Goal: Find specific page/section: Find specific page/section

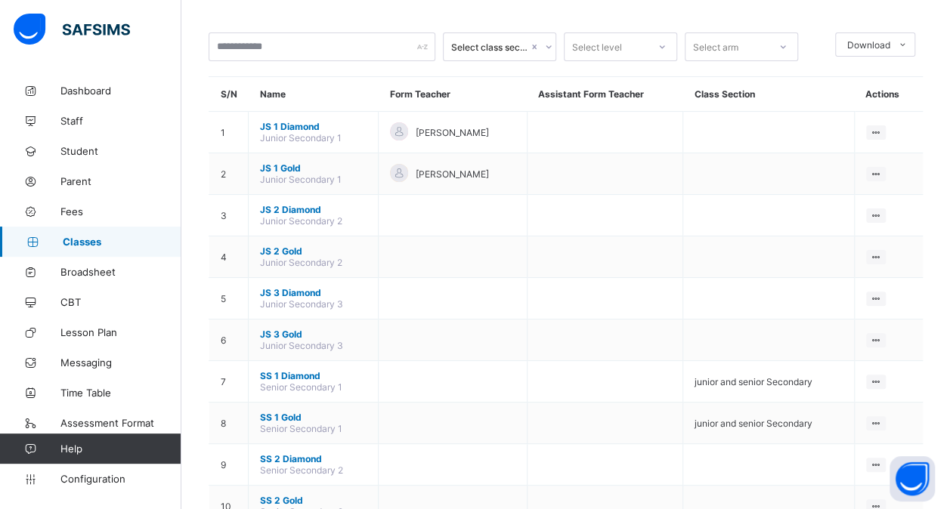
scroll to position [66, 0]
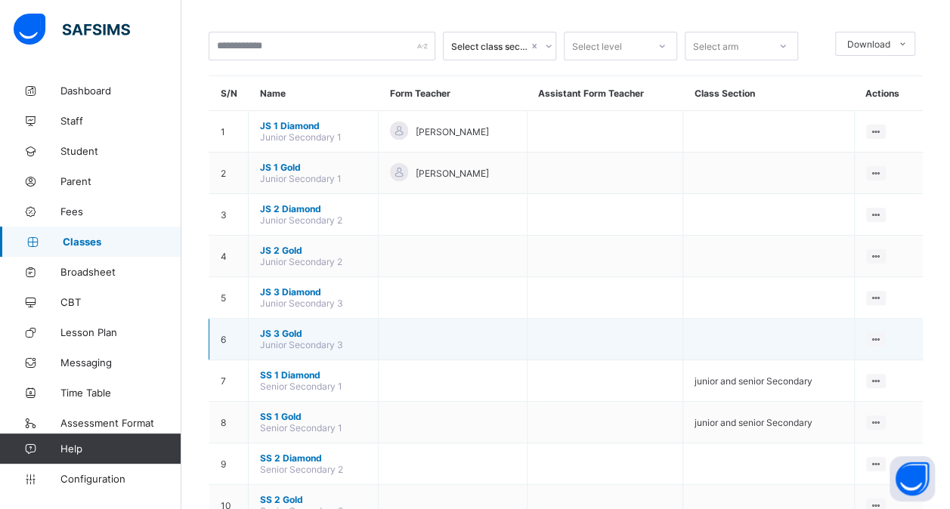
click at [284, 328] on span "JS 3 Gold" at bounding box center [313, 333] width 107 height 11
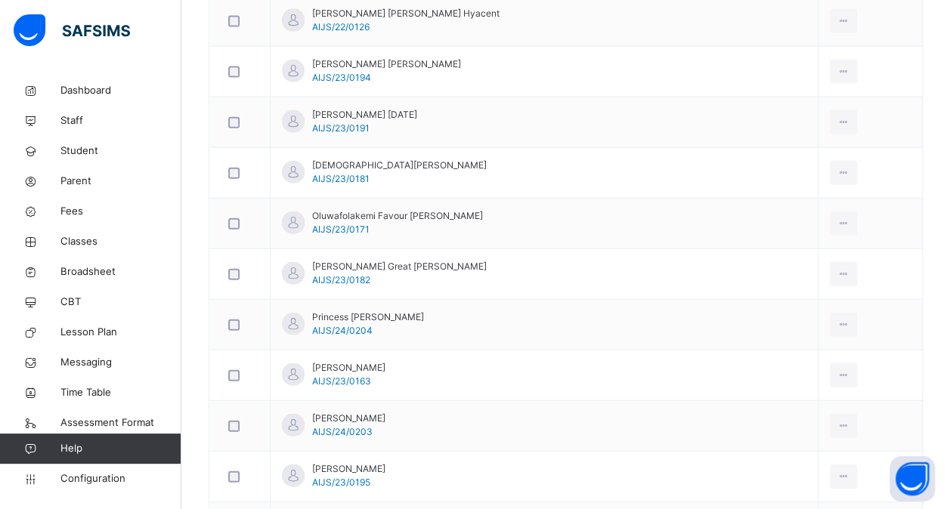
scroll to position [1931, 0]
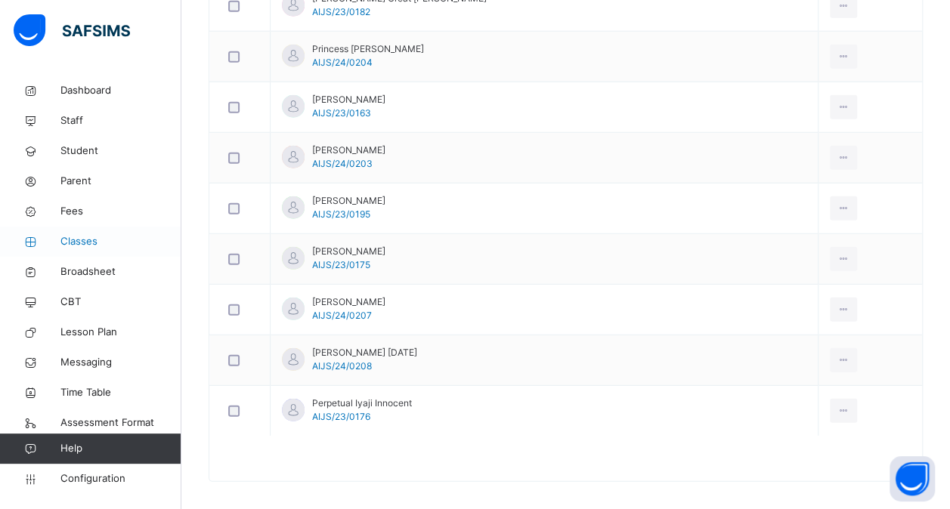
click at [86, 243] on span "Classes" at bounding box center [120, 241] width 121 height 15
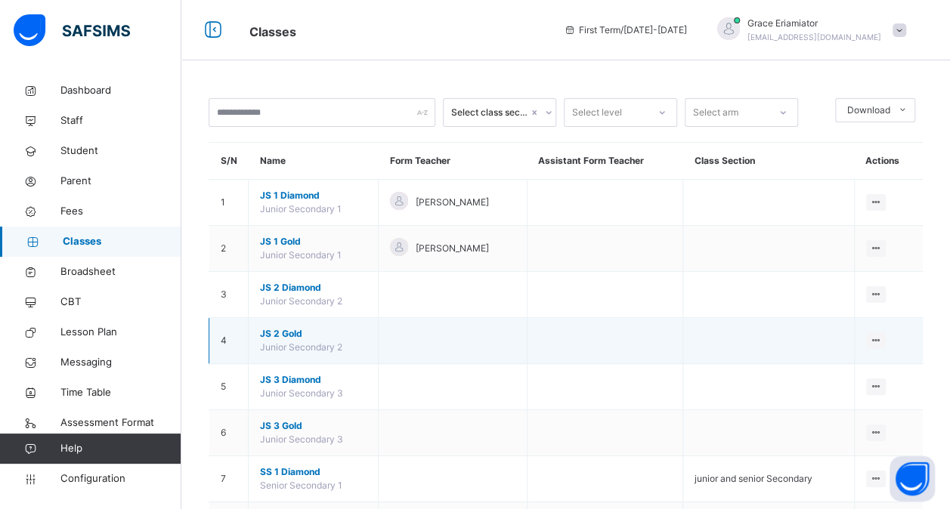
click at [272, 337] on span "JS 2 Gold" at bounding box center [313, 334] width 107 height 14
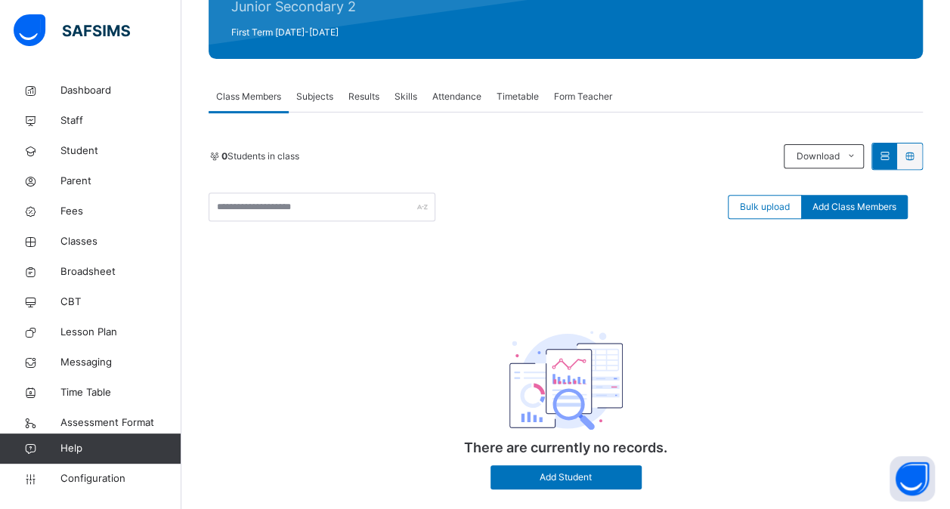
scroll to position [236, 0]
